Goal: Information Seeking & Learning: Learn about a topic

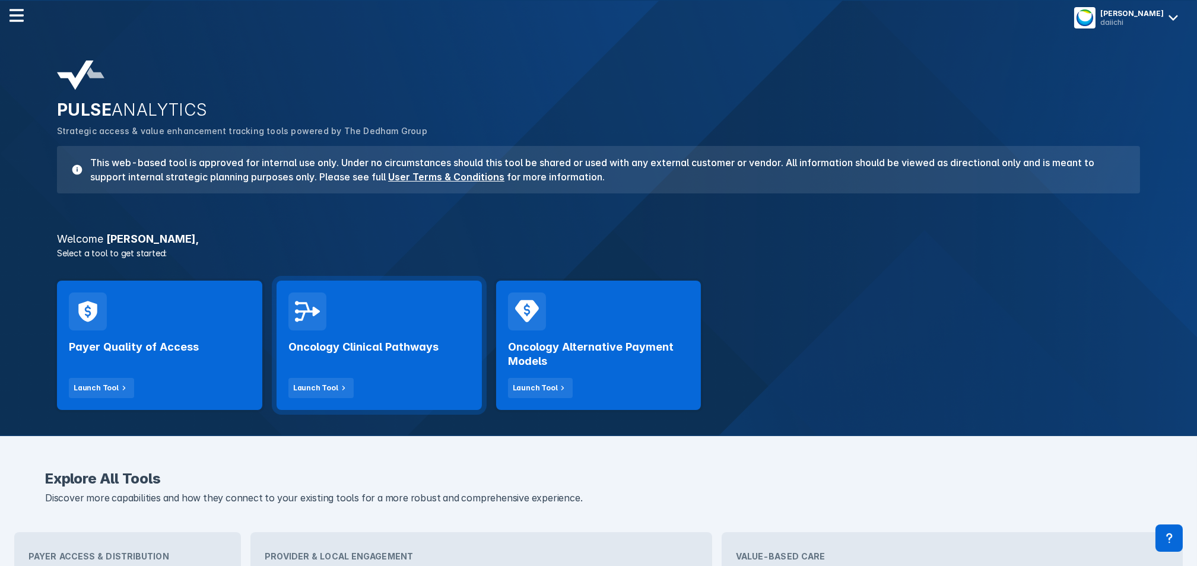
click at [429, 350] on h2 "Oncology Clinical Pathways" at bounding box center [364, 347] width 150 height 14
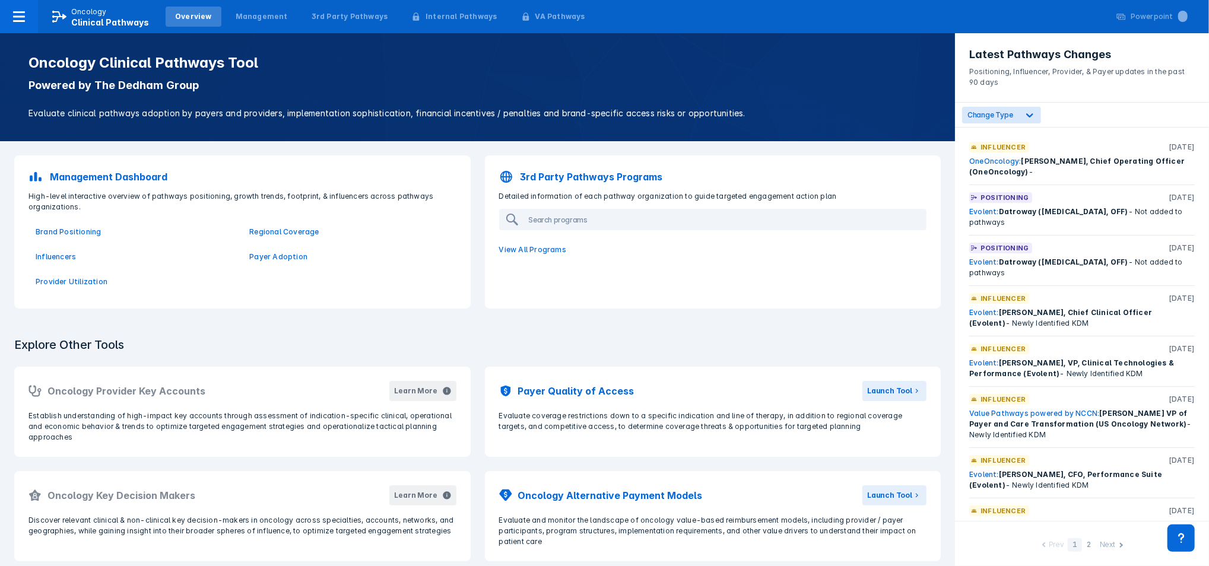
click at [1012, 202] on p "Positioning" at bounding box center [1005, 197] width 48 height 11
click at [1011, 212] on span "Datroway ([MEDICAL_DATA], OFF)" at bounding box center [1063, 211] width 129 height 9
drag, startPoint x: 307, startPoint y: 1, endPoint x: 313, endPoint y: 1, distance: 6.5
click at [312, 1] on div "Overview Management 3rd Party Pathways Internal Pathways VA Pathways" at bounding box center [380, 16] width 434 height 33
drag, startPoint x: 313, startPoint y: 1, endPoint x: 306, endPoint y: 17, distance: 18.1
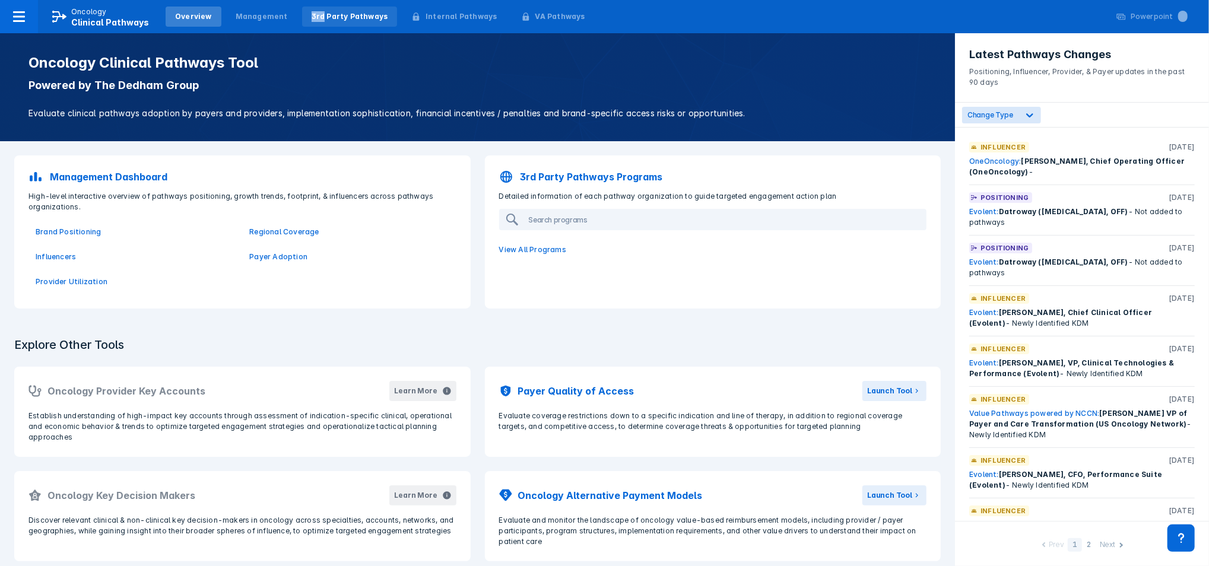
click at [312, 17] on div "3rd Party Pathways" at bounding box center [350, 16] width 77 height 11
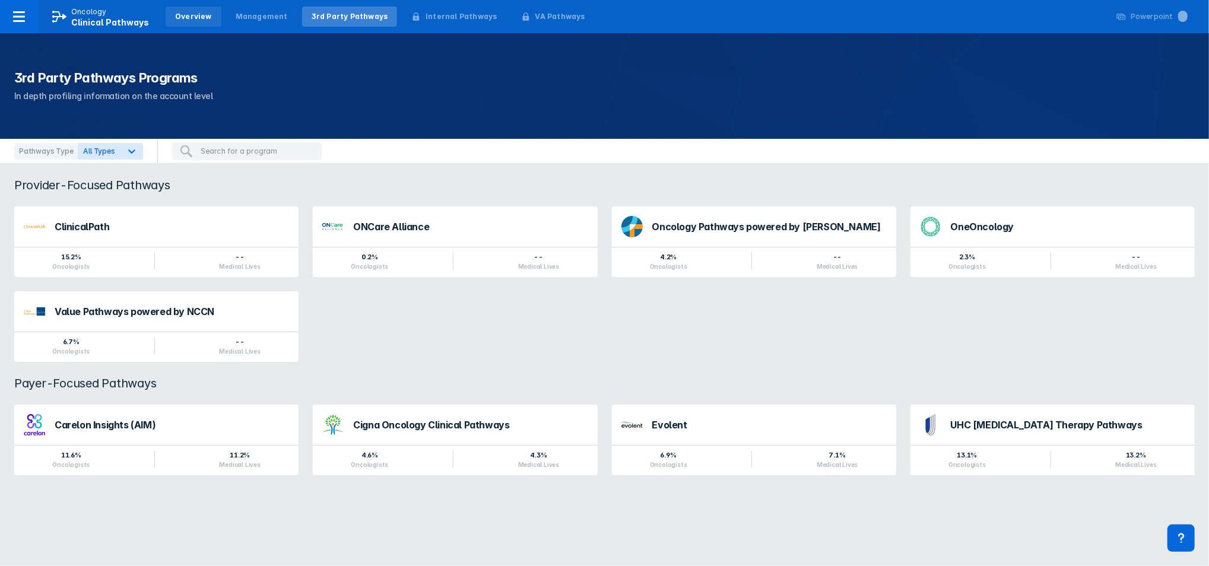
click at [176, 14] on div "Overview" at bounding box center [193, 16] width 37 height 11
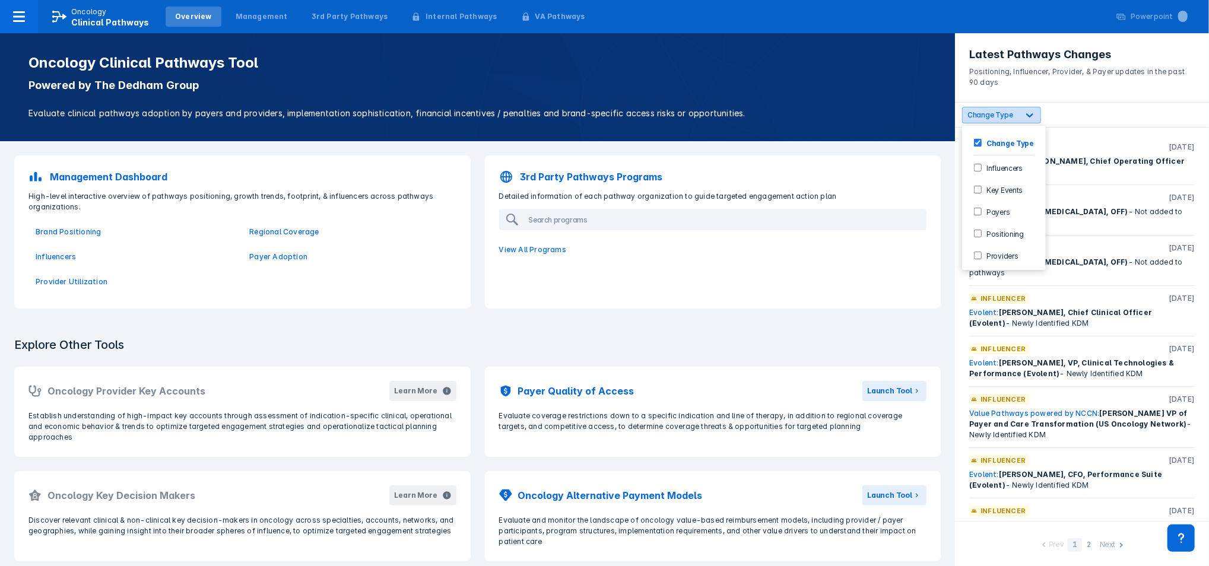
click at [1025, 115] on icon at bounding box center [1030, 115] width 12 height 12
click at [974, 232] on input "Positioning" at bounding box center [978, 234] width 8 height 8
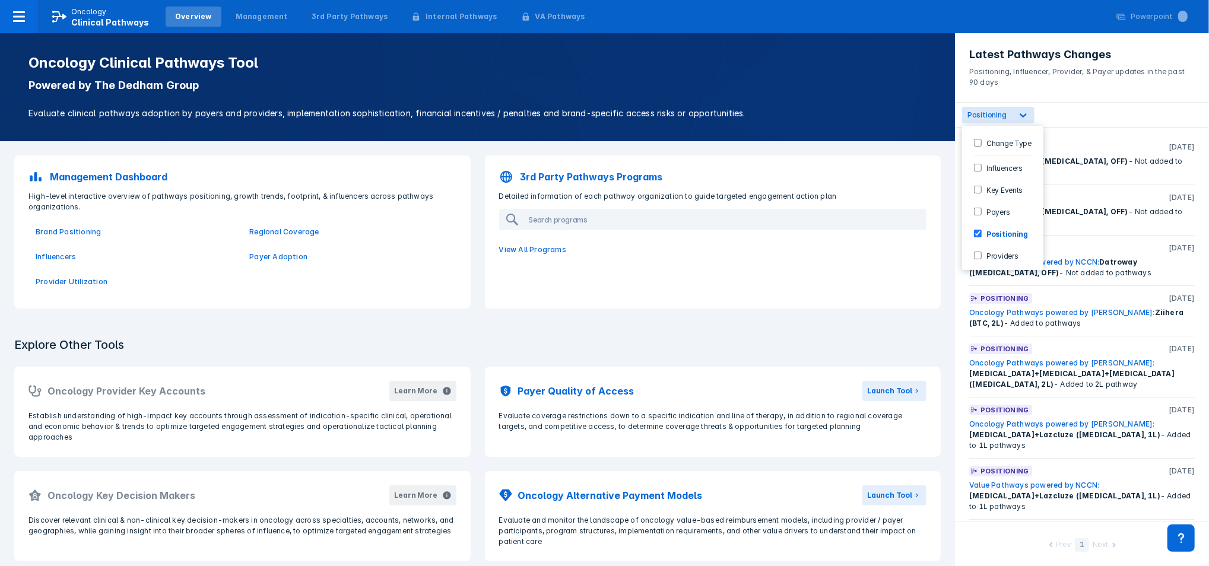
click at [1079, 106] on div "option Positioning, selected. 6 results available. Use Up and Down to choose op…" at bounding box center [1082, 115] width 254 height 25
drag, startPoint x: 1026, startPoint y: 272, endPoint x: 1107, endPoint y: 274, distance: 80.2
click at [1107, 274] on div "Value Pathways powered by NCCN: Datroway ([MEDICAL_DATA], OFF) - Not added to p…" at bounding box center [1082, 267] width 226 height 21
drag, startPoint x: 1107, startPoint y: 274, endPoint x: 1045, endPoint y: 229, distance: 76.3
click at [1045, 229] on div "Positioning [DATE] Evolent: Datroway ([MEDICAL_DATA], OFF) - Not added to pathw…" at bounding box center [1082, 325] width 254 height 394
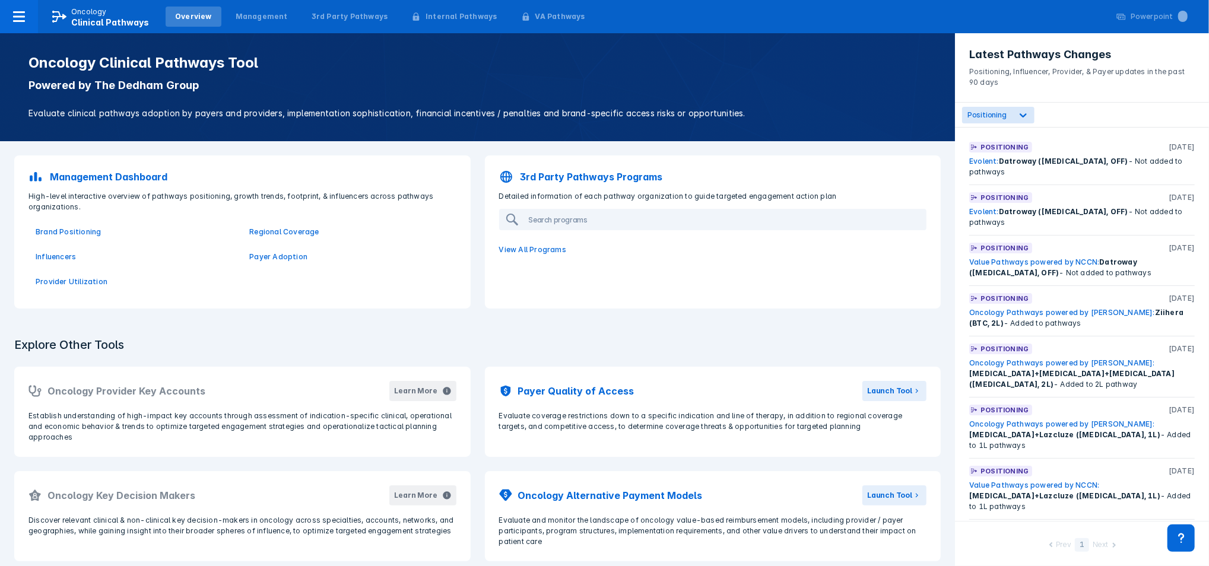
click at [991, 159] on link "Evolent:" at bounding box center [984, 161] width 30 height 9
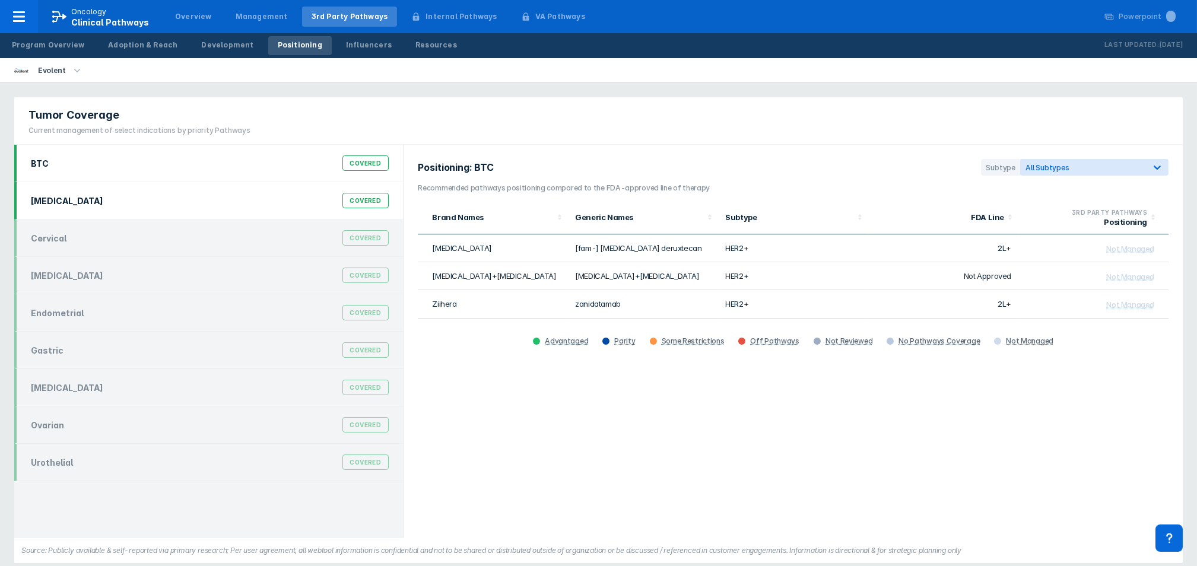
click at [133, 197] on div "[MEDICAL_DATA] Covered" at bounding box center [210, 200] width 372 height 23
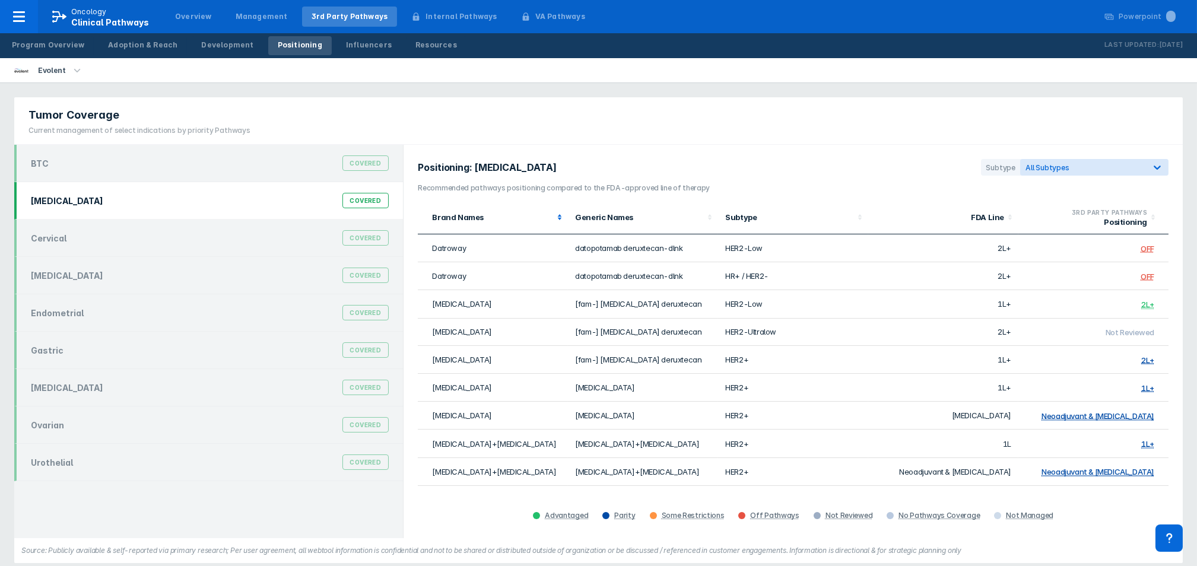
click at [468, 218] on div "Brand Names" at bounding box center [493, 217] width 122 height 9
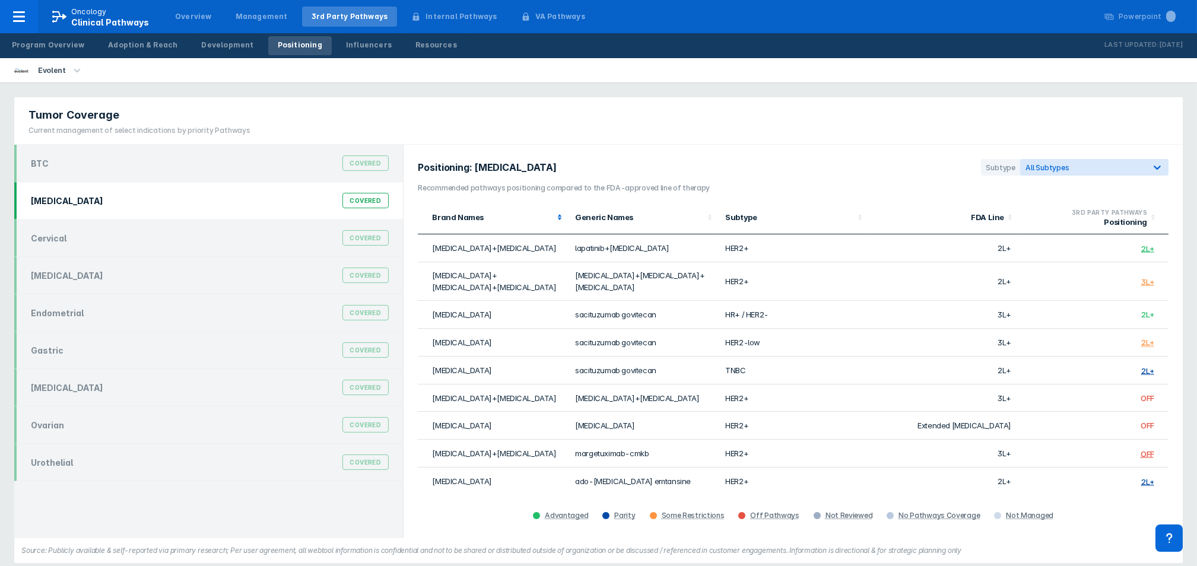
click at [468, 218] on div "Brand Names" at bounding box center [493, 217] width 122 height 9
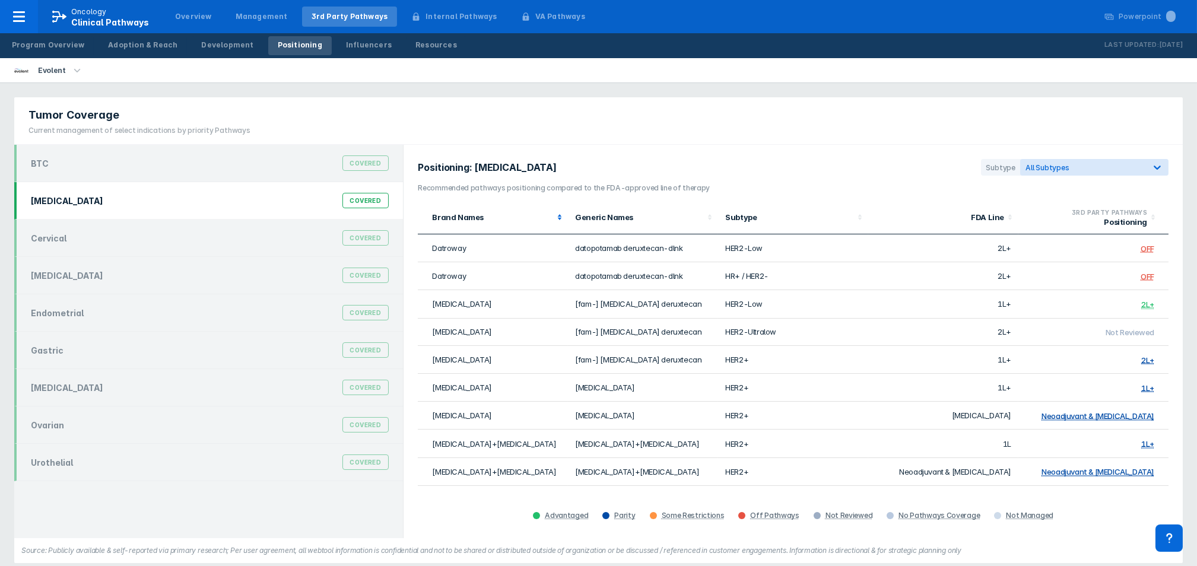
click at [473, 216] on div "Brand Names" at bounding box center [493, 217] width 122 height 9
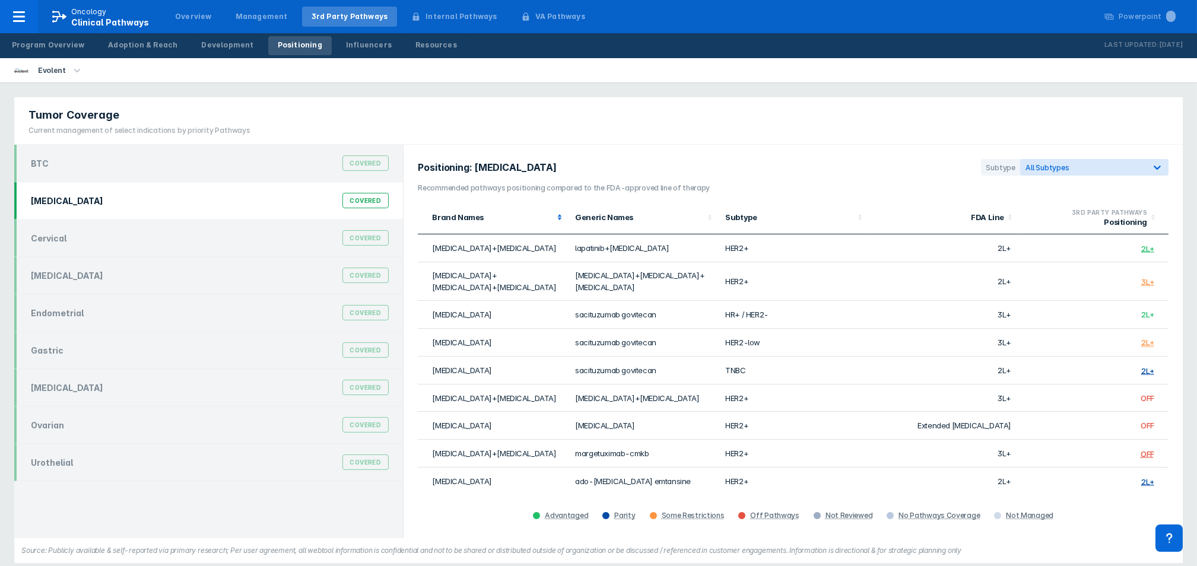
click at [473, 216] on div "Brand Names" at bounding box center [493, 217] width 122 height 9
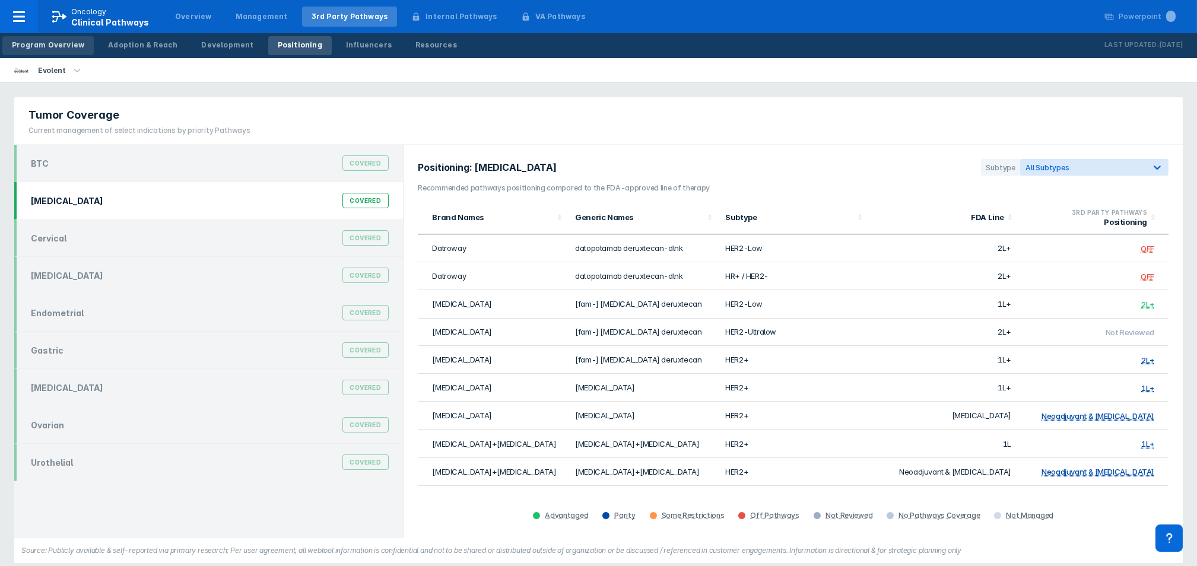
click at [65, 45] on div "Program Overview" at bounding box center [48, 45] width 72 height 11
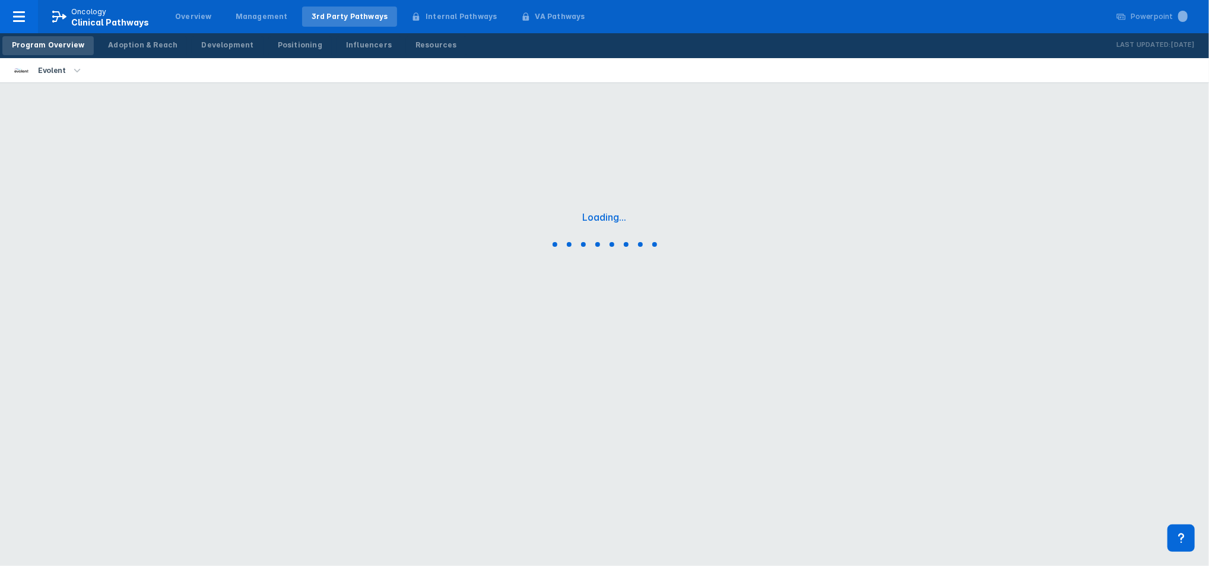
click at [71, 74] on icon "button" at bounding box center [77, 70] width 13 height 13
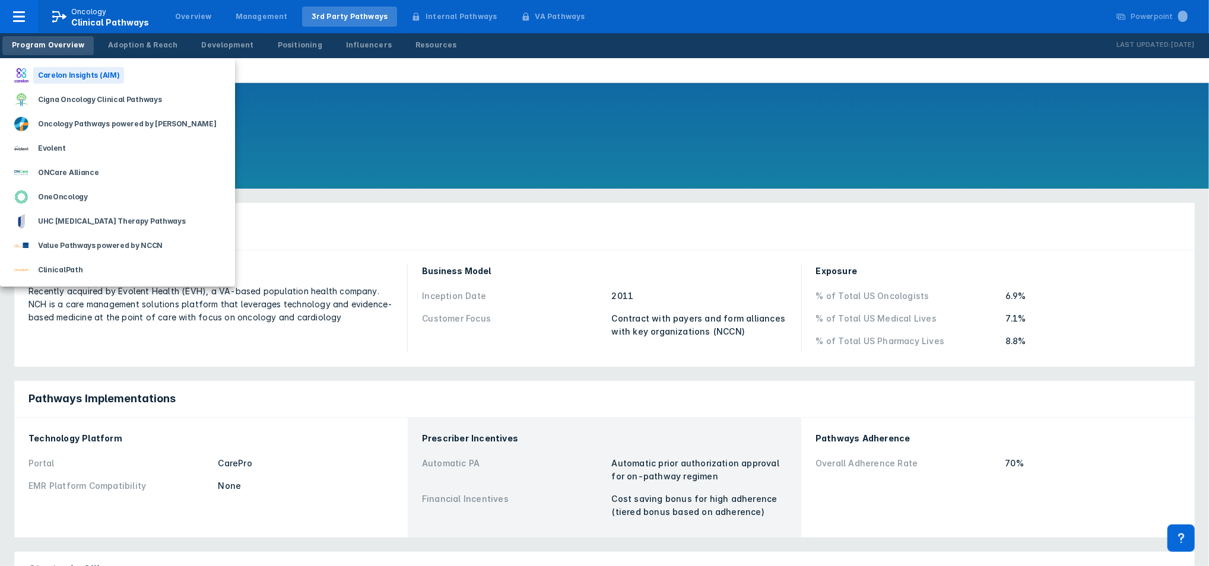
click at [74, 78] on div "Carelon Insights (AIM)" at bounding box center [78, 75] width 91 height 17
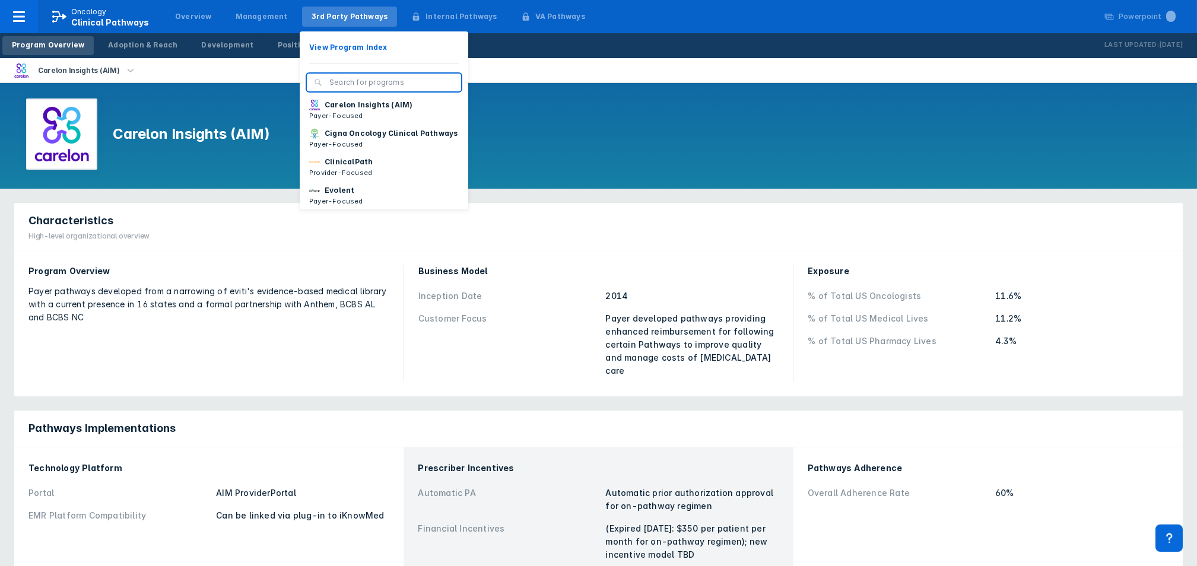
click at [312, 12] on div "3rd Party Pathways" at bounding box center [350, 16] width 77 height 11
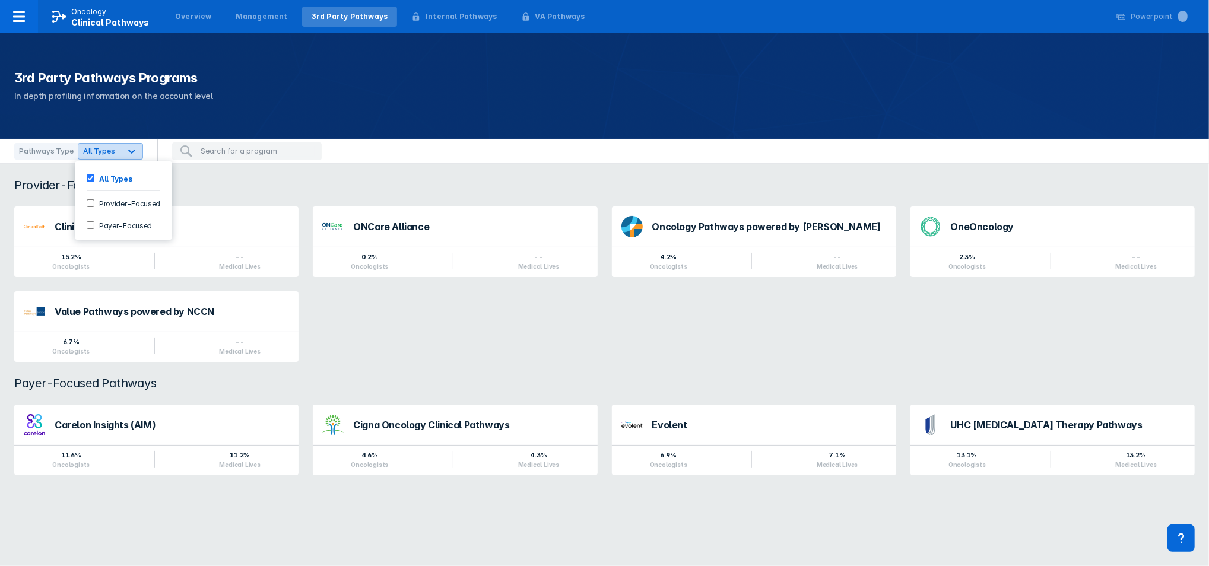
click at [131, 156] on icon at bounding box center [132, 151] width 12 height 12
click at [267, 55] on div "3rd Party Pathways Programs In depth profiling information on the account level" at bounding box center [604, 86] width 1209 height 106
click at [119, 15] on div "Oncology Clinical Pathways" at bounding box center [110, 17] width 78 height 21
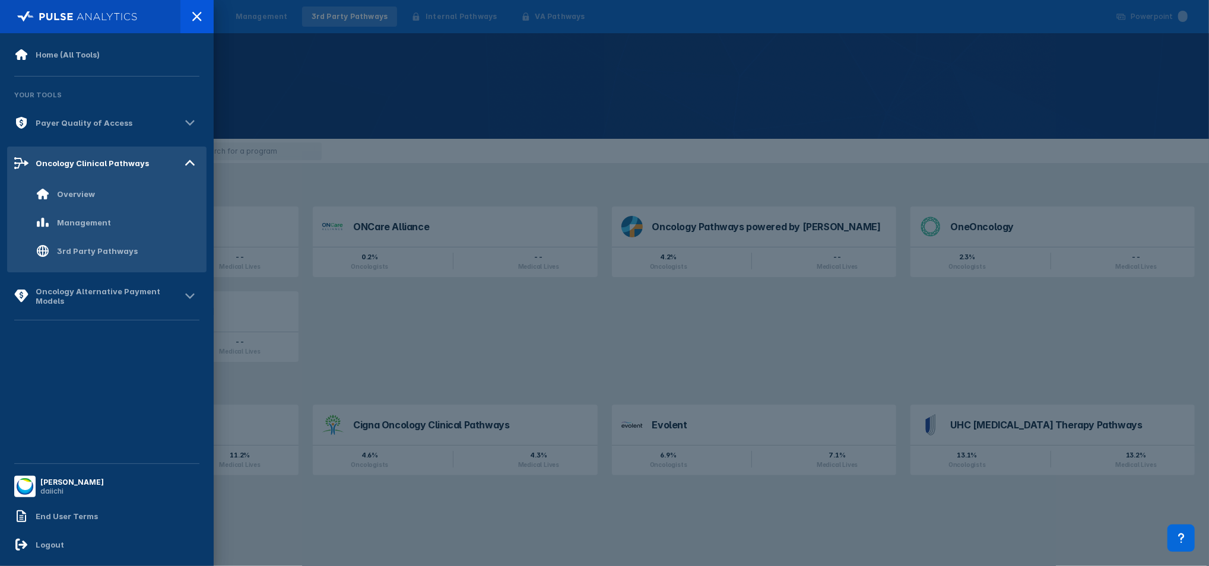
click at [230, 71] on div at bounding box center [604, 283] width 1209 height 566
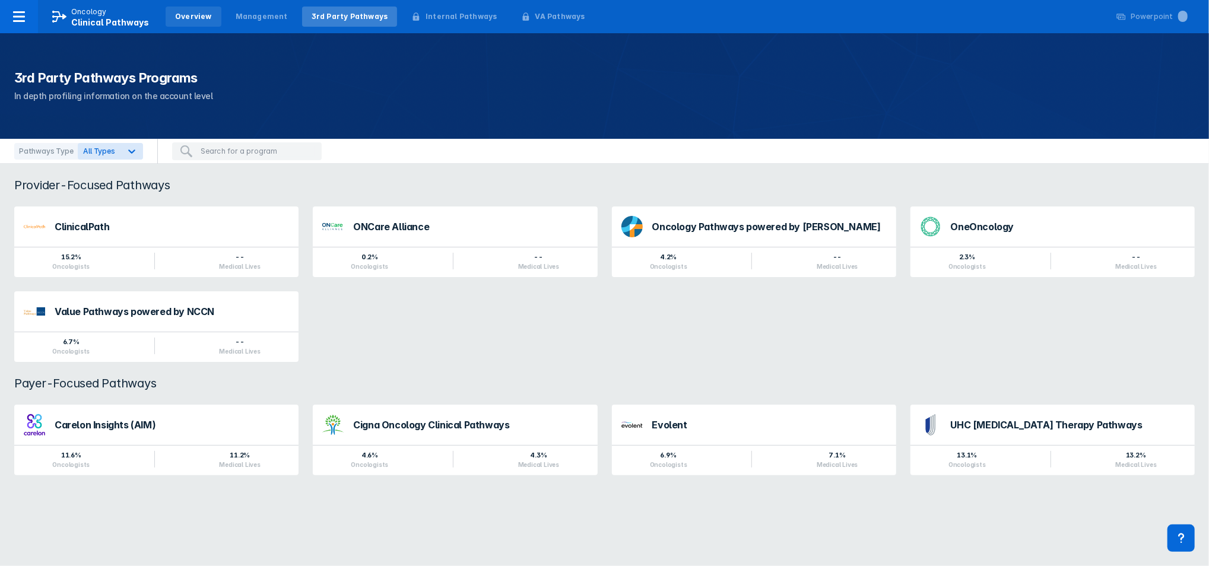
click at [187, 14] on div "Overview" at bounding box center [193, 16] width 37 height 11
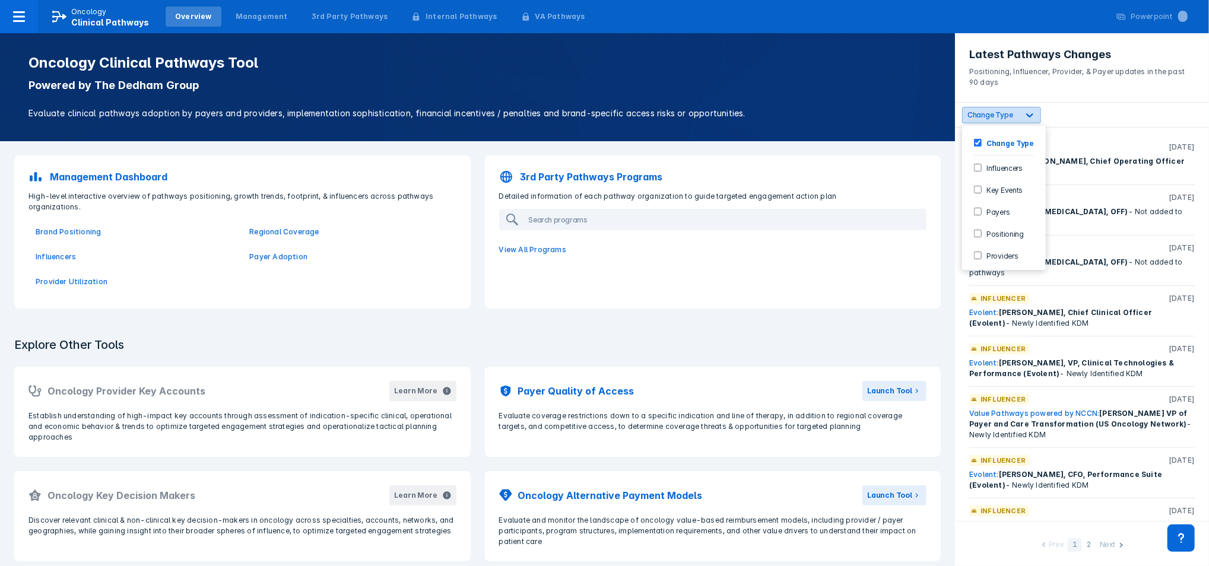
click at [1011, 115] on span "Change Type" at bounding box center [991, 114] width 46 height 9
click at [1001, 230] on label "Positioning" at bounding box center [1003, 234] width 42 height 10
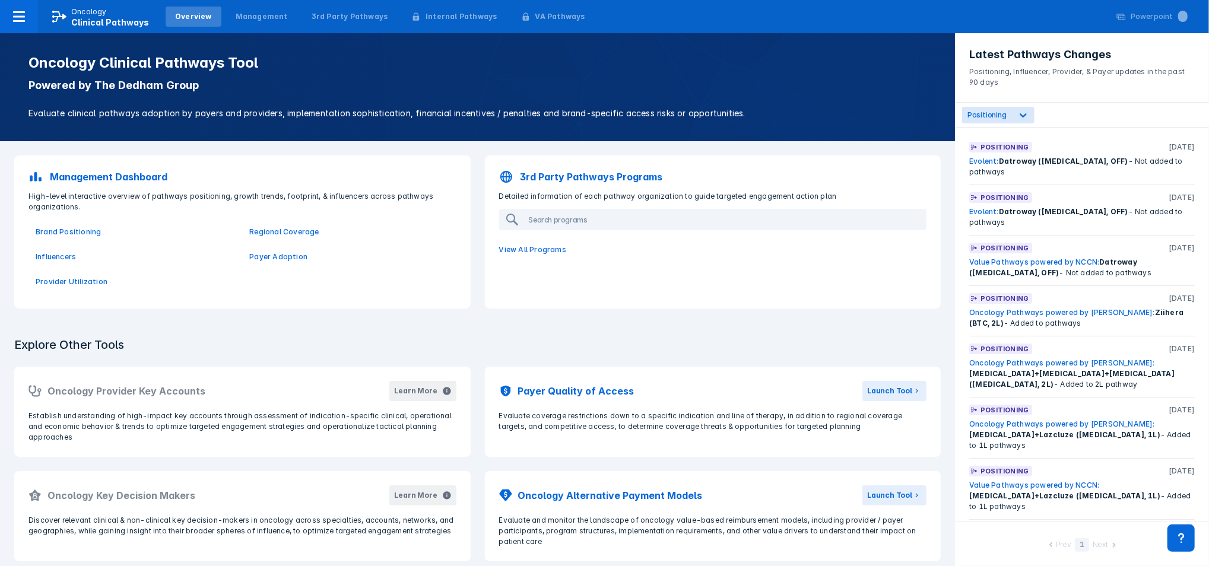
click at [1105, 96] on header "Latest Pathways Changes Positioning, Influencer, Provider, & Payer updates in t…" at bounding box center [1082, 67] width 254 height 69
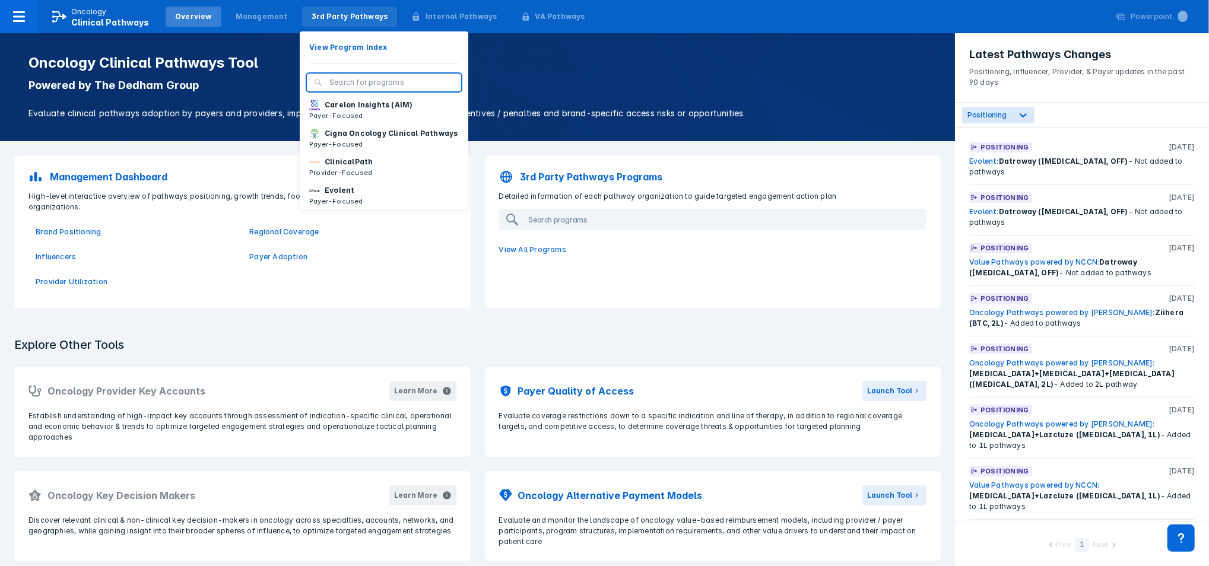
click at [321, 14] on div "3rd Party Pathways" at bounding box center [350, 16] width 77 height 11
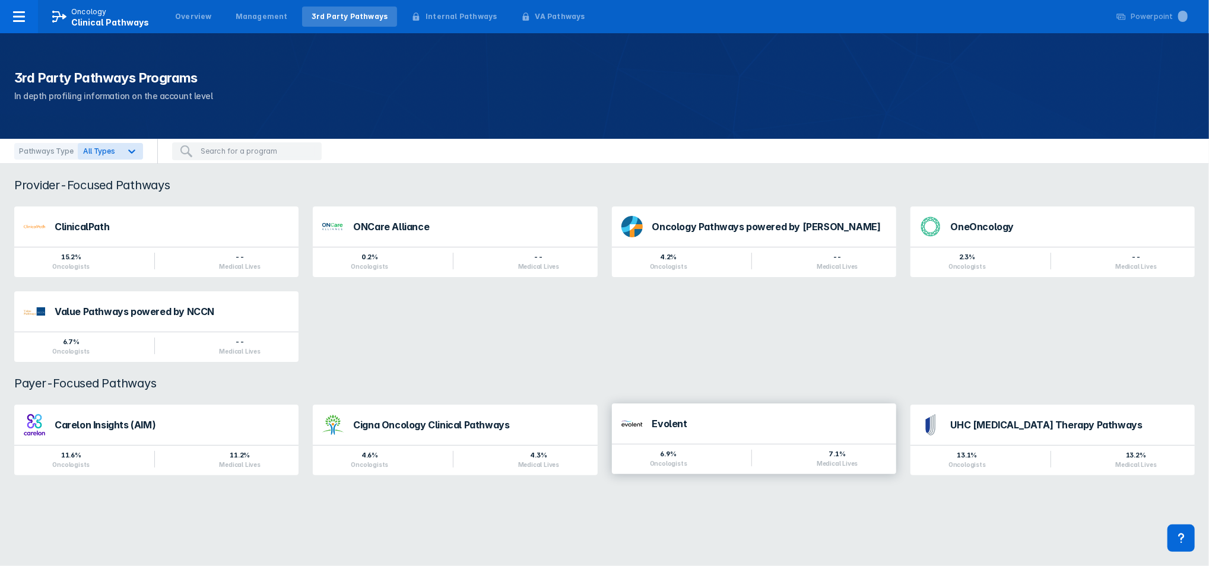
click at [737, 427] on div "Evolent" at bounding box center [769, 423] width 234 height 9
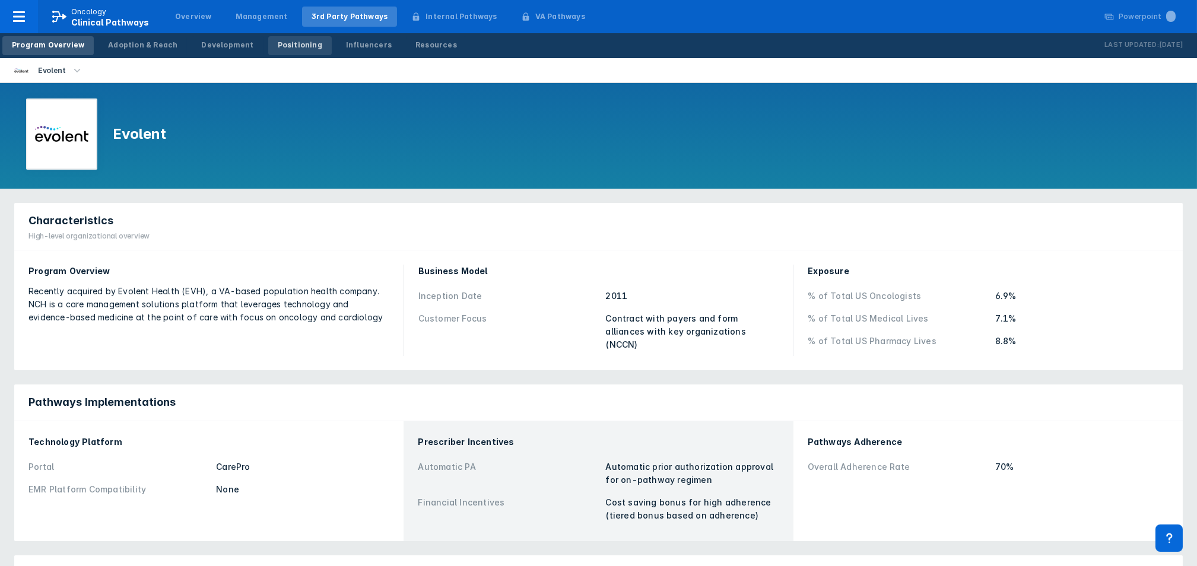
click at [289, 49] on div "Positioning" at bounding box center [300, 45] width 45 height 11
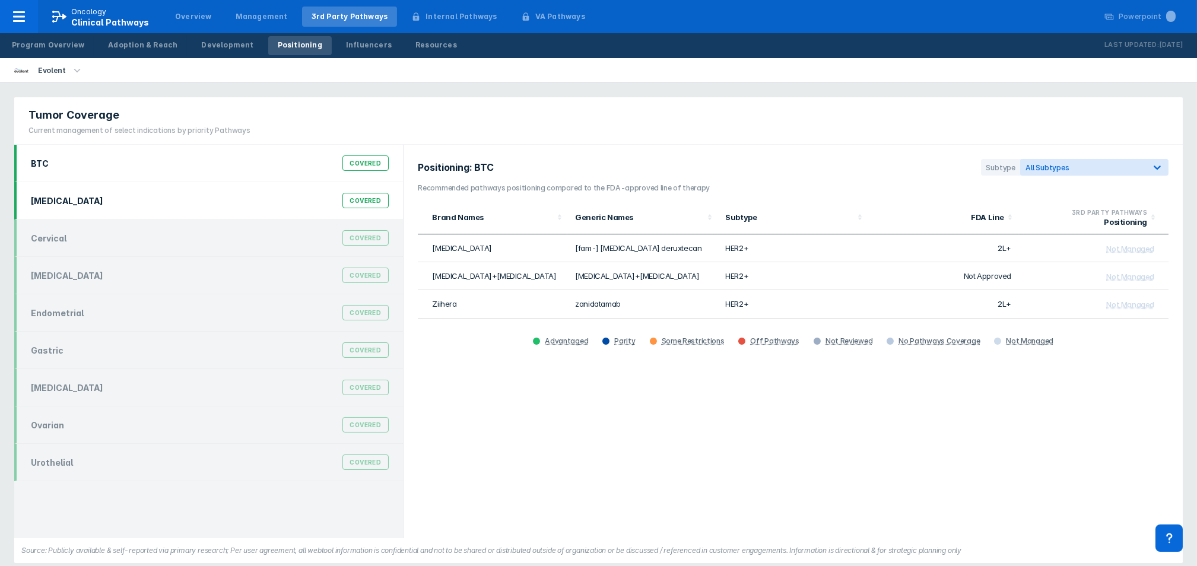
click at [257, 198] on div "[MEDICAL_DATA] Covered" at bounding box center [210, 200] width 372 height 23
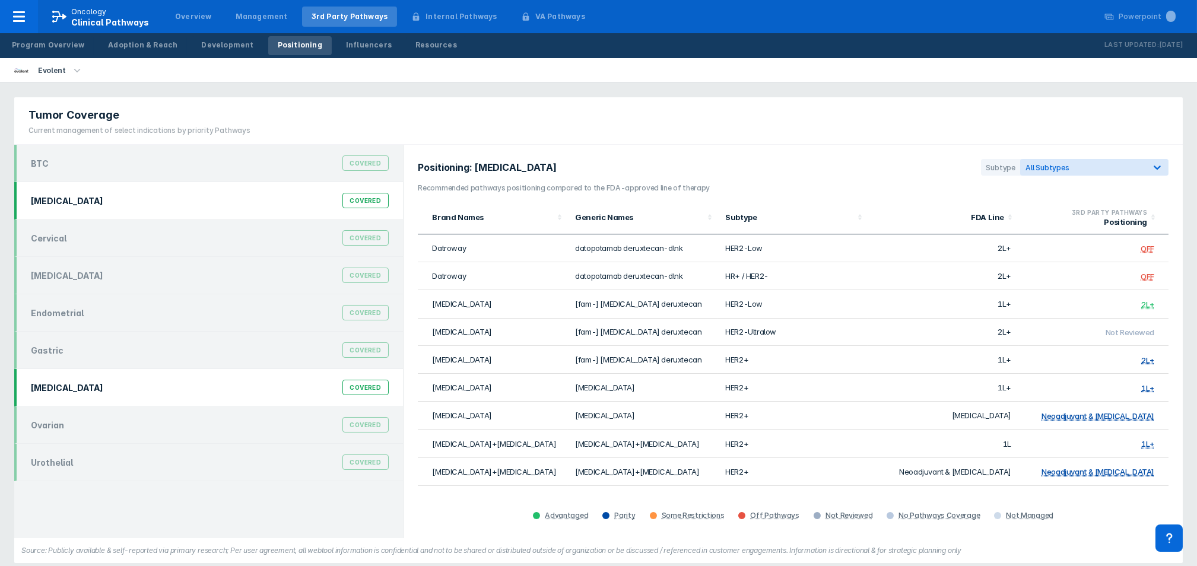
click at [131, 400] on div "[MEDICAL_DATA] Covered" at bounding box center [208, 387] width 389 height 37
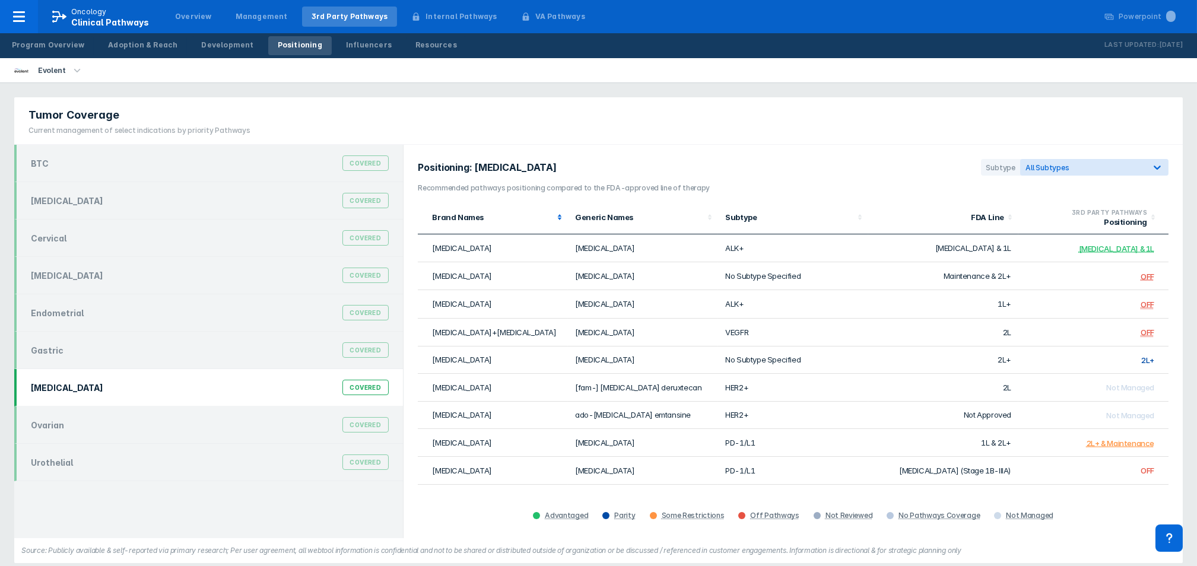
click at [462, 217] on div "Brand Names" at bounding box center [493, 217] width 122 height 9
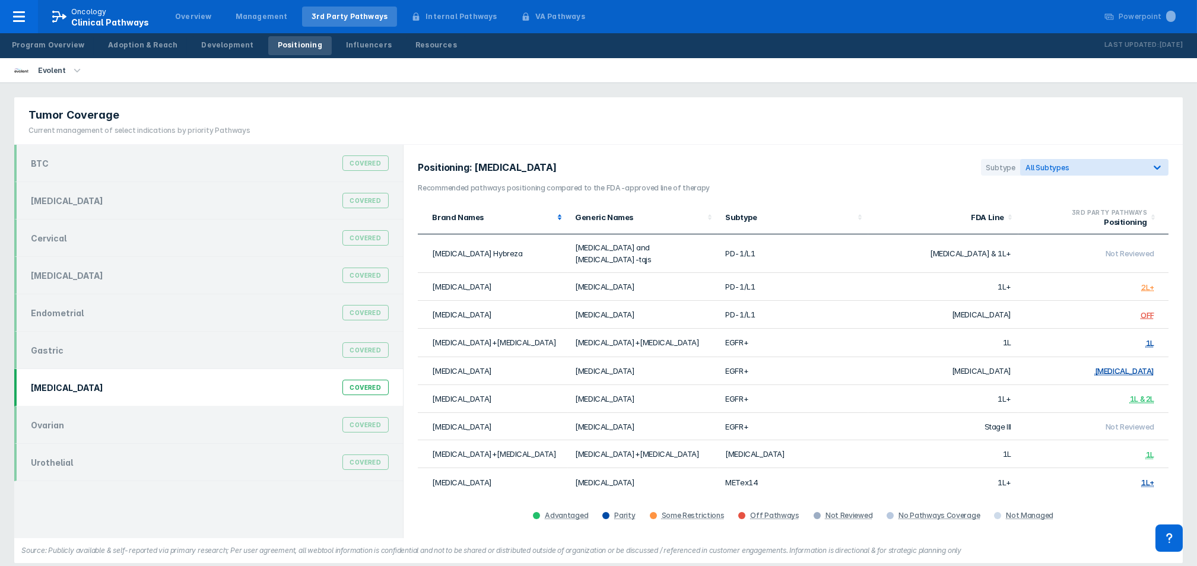
click at [462, 217] on div "Brand Names" at bounding box center [493, 217] width 122 height 9
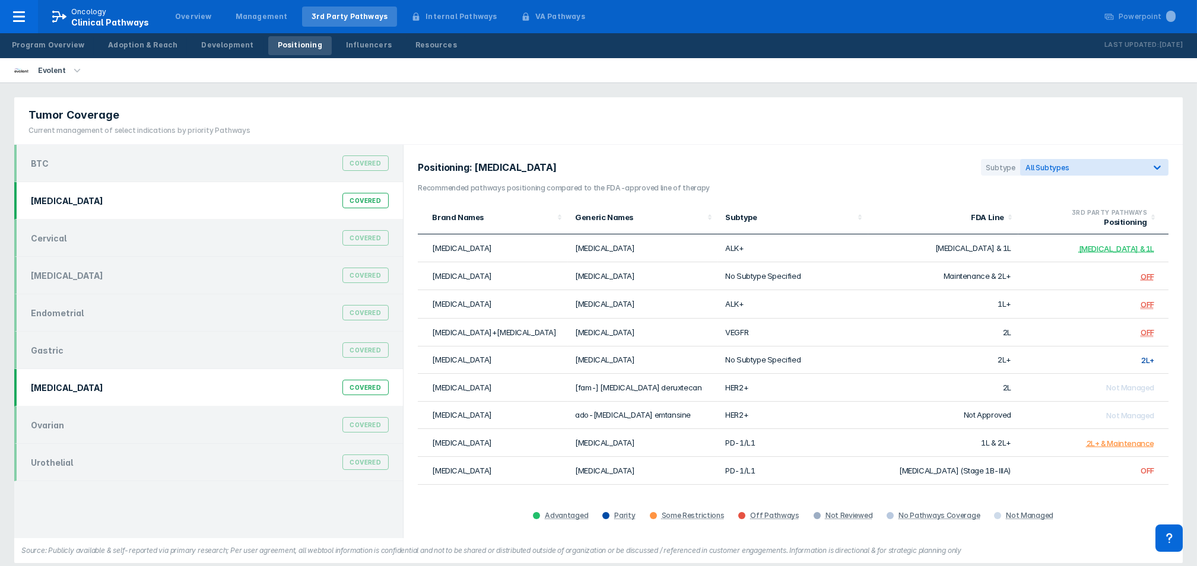
click at [178, 205] on div "[MEDICAL_DATA] Covered" at bounding box center [210, 200] width 372 height 23
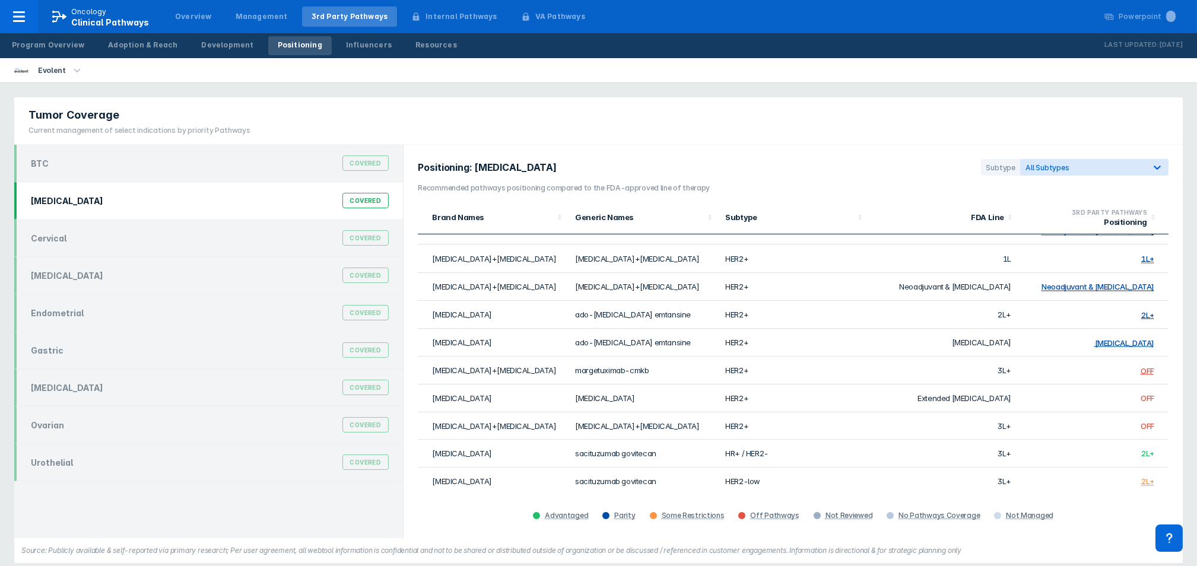
scroll to position [158, 0]
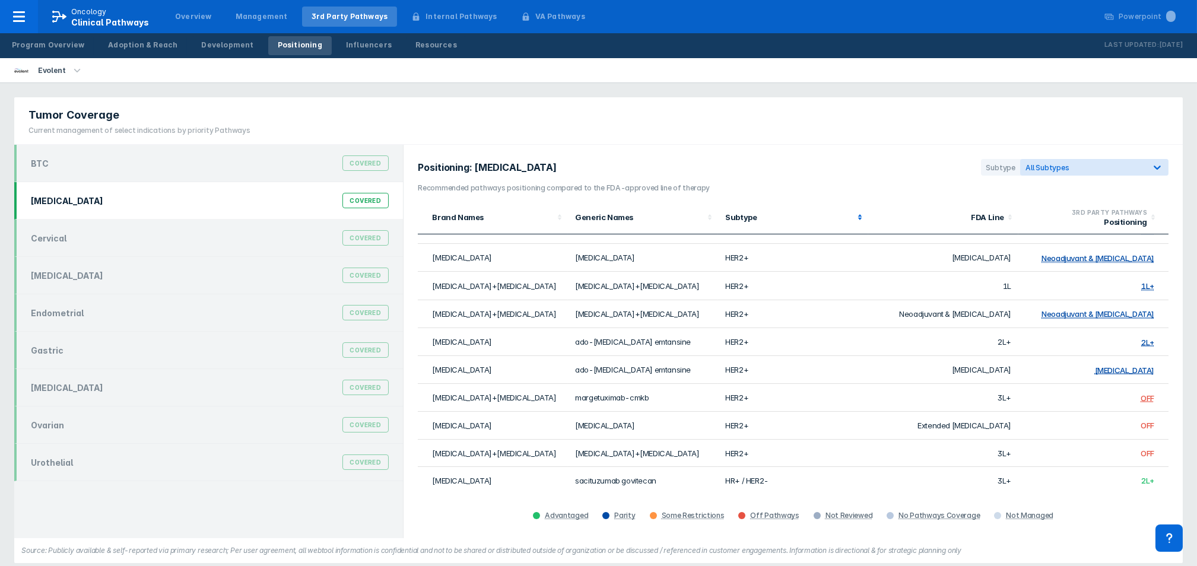
click at [740, 220] on div "Subtype" at bounding box center [789, 217] width 129 height 9
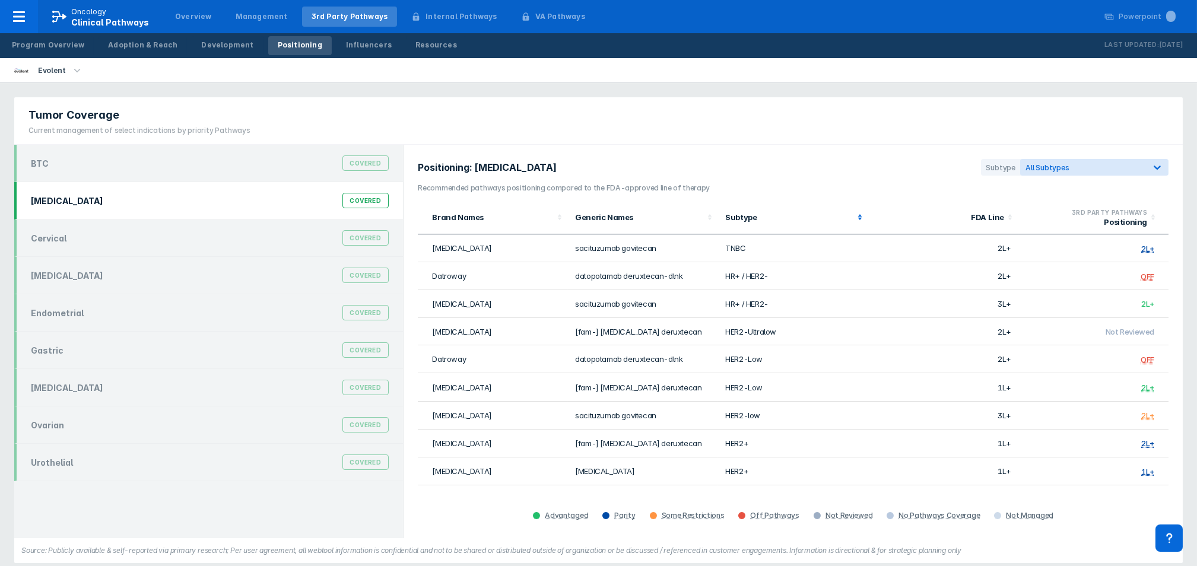
click at [742, 218] on div "Subtype" at bounding box center [789, 217] width 129 height 9
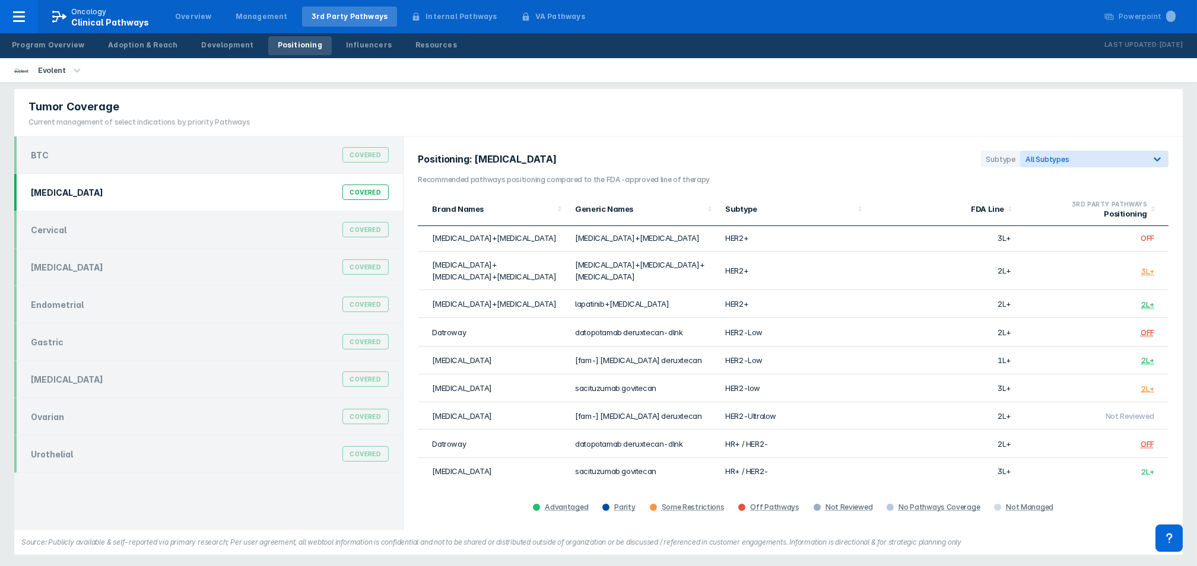
scroll to position [11, 0]
click at [747, 210] on div "Subtype" at bounding box center [789, 205] width 129 height 9
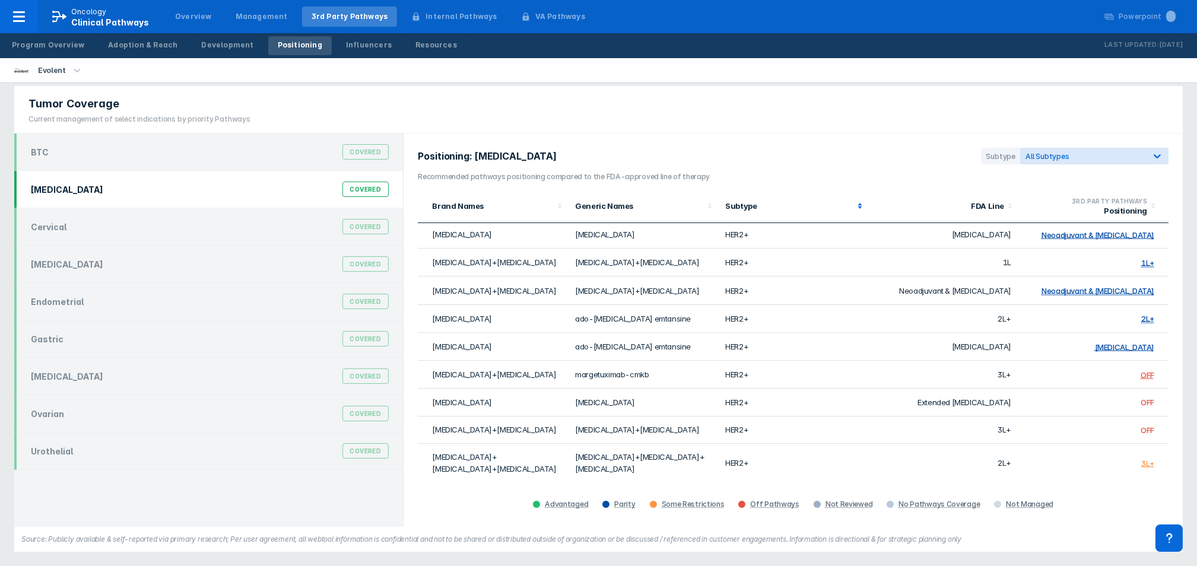
scroll to position [0, 0]
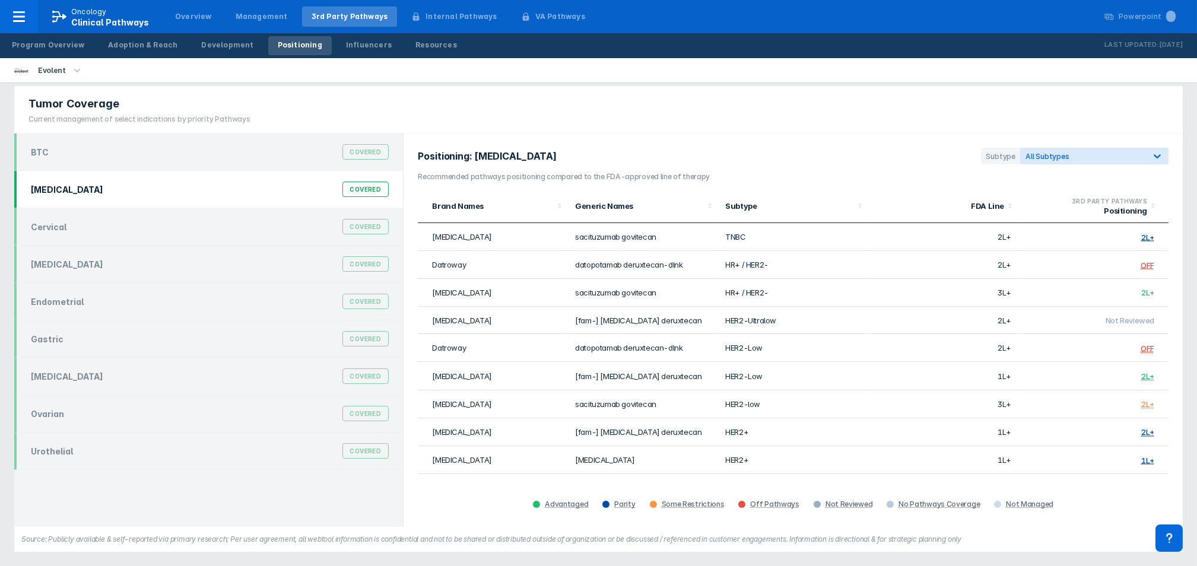
click at [753, 169] on section "Positioning: [MEDICAL_DATA] Subtype All Subtypes" at bounding box center [793, 160] width 751 height 24
click at [215, 71] on div "Evolent" at bounding box center [598, 70] width 1197 height 25
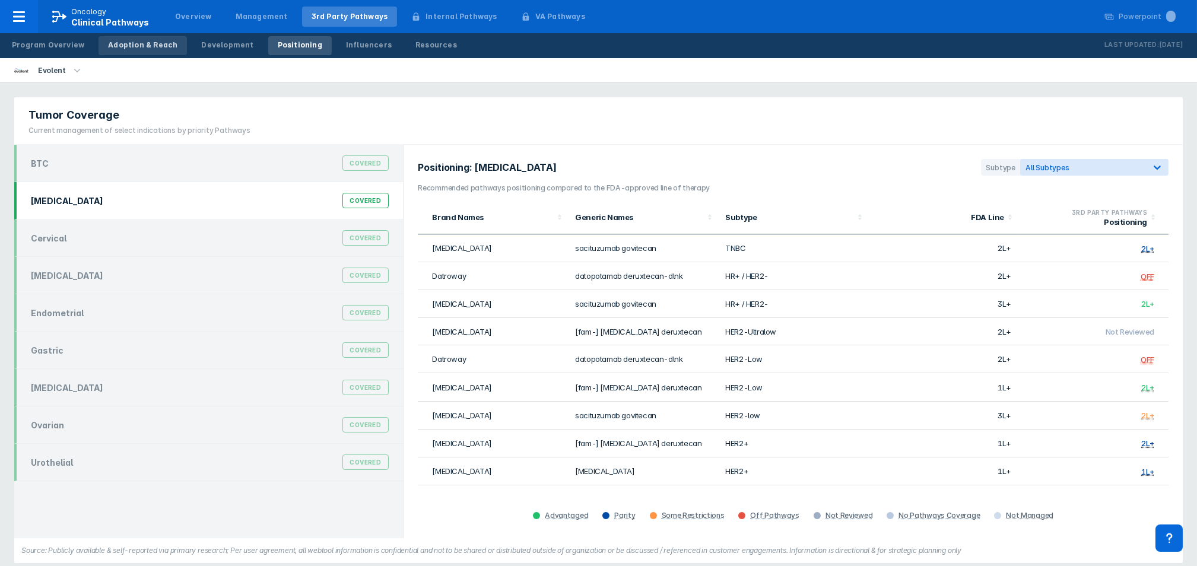
click at [152, 42] on div "Adoption & Reach" at bounding box center [142, 45] width 69 height 11
